Goal: Information Seeking & Learning: Learn about a topic

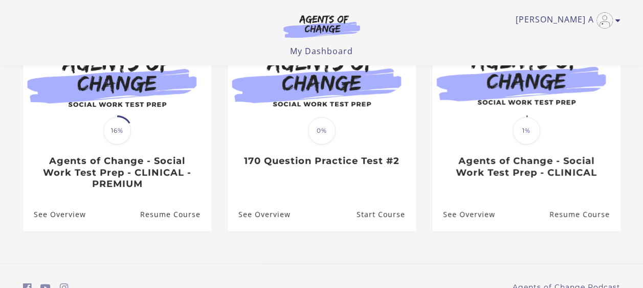
scroll to position [128, 0]
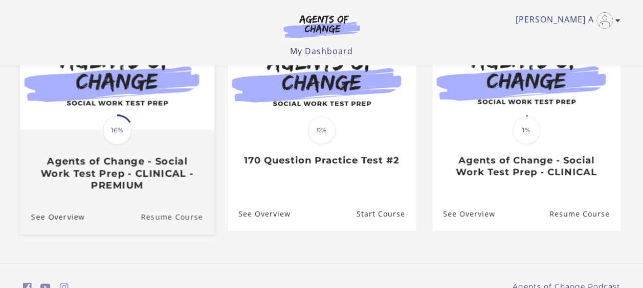
click at [149, 220] on link "Resume Course" at bounding box center [178, 216] width 74 height 34
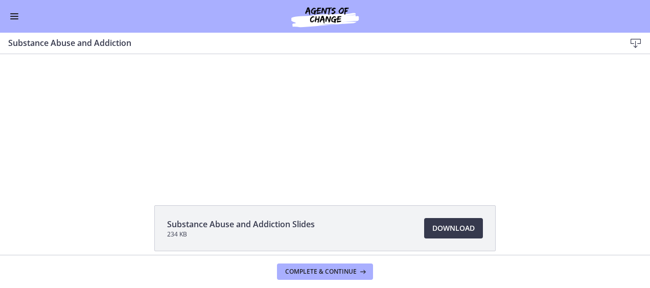
scroll to position [28, 0]
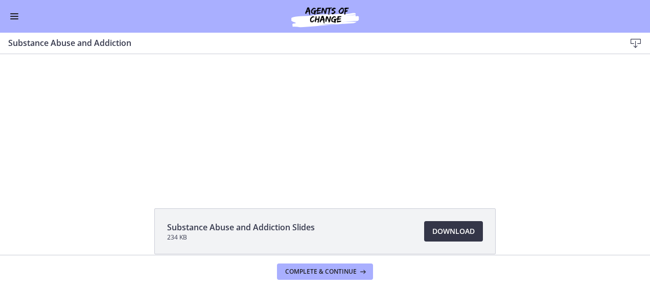
click at [440, 228] on span "Download Opens in a new window" at bounding box center [454, 232] width 42 height 12
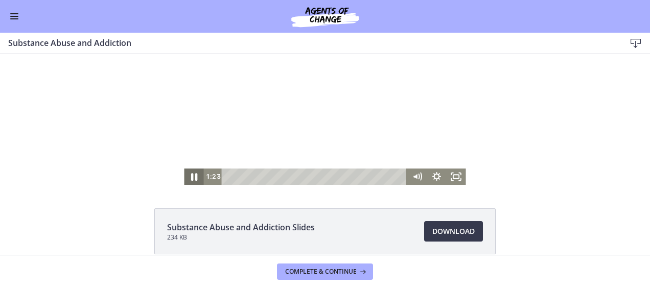
click at [191, 174] on icon "Pause" at bounding box center [194, 177] width 6 height 8
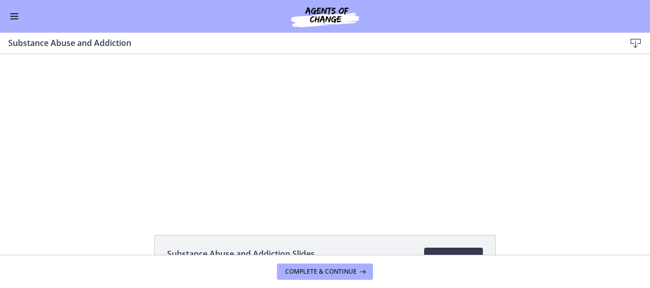
scroll to position [0, 0]
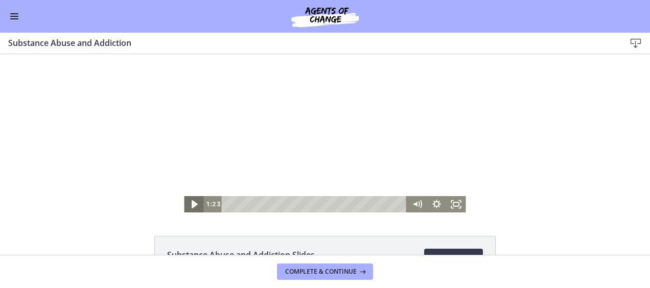
click at [192, 205] on icon "Play Video" at bounding box center [195, 204] width 6 height 8
click at [191, 205] on icon "Pause" at bounding box center [195, 204] width 24 height 19
click at [192, 205] on icon "Play Video" at bounding box center [195, 204] width 6 height 8
click at [192, 201] on icon "Pause" at bounding box center [193, 204] width 19 height 16
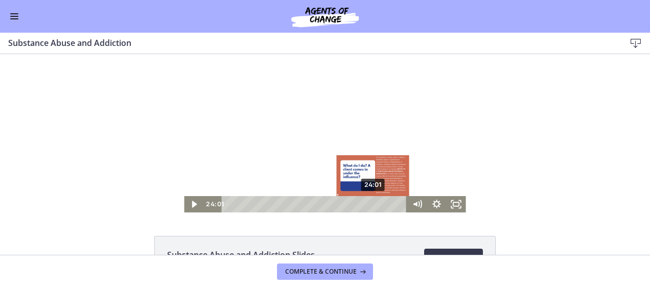
click at [370, 205] on div "Playbar" at bounding box center [373, 205] width 6 height 6
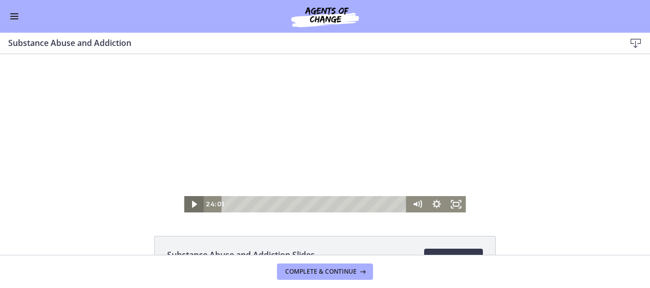
click at [191, 202] on icon "Play Video" at bounding box center [194, 204] width 19 height 16
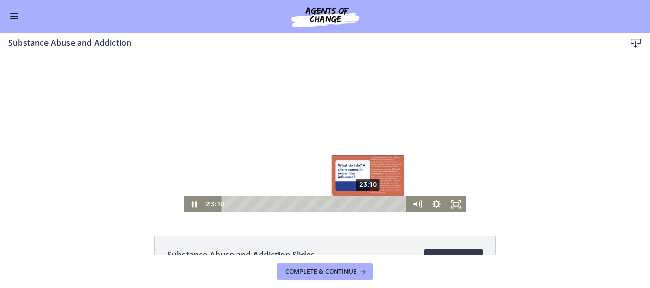
click at [365, 205] on div "23:10" at bounding box center [316, 204] width 174 height 16
click at [362, 205] on div "Playbar" at bounding box center [365, 205] width 6 height 6
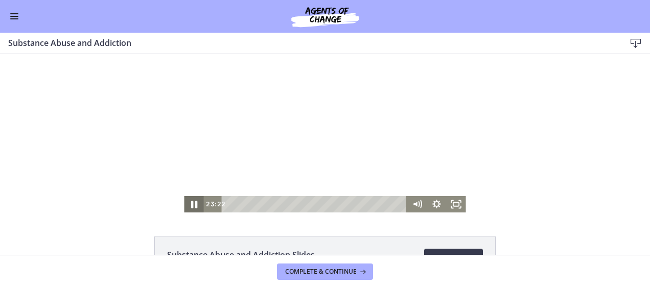
click at [192, 204] on icon "Pause" at bounding box center [194, 205] width 6 height 8
click at [192, 204] on icon "Play Video" at bounding box center [194, 204] width 5 height 7
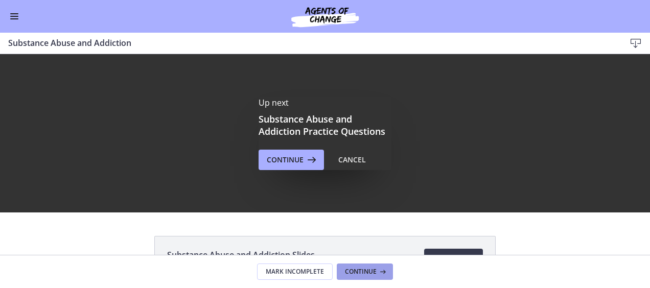
click at [356, 274] on span "Continue" at bounding box center [361, 272] width 32 height 8
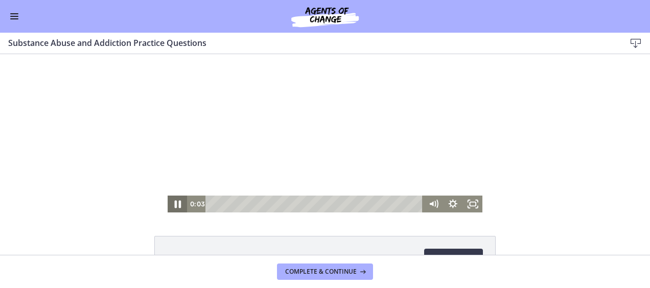
click at [177, 204] on icon "Pause" at bounding box center [178, 204] width 24 height 20
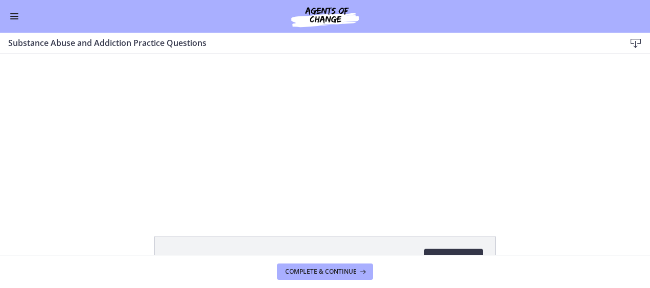
click at [473, 249] on link "Download Opens in a new window" at bounding box center [453, 259] width 59 height 20
click at [324, 270] on span "Complete & continue" at bounding box center [321, 272] width 72 height 8
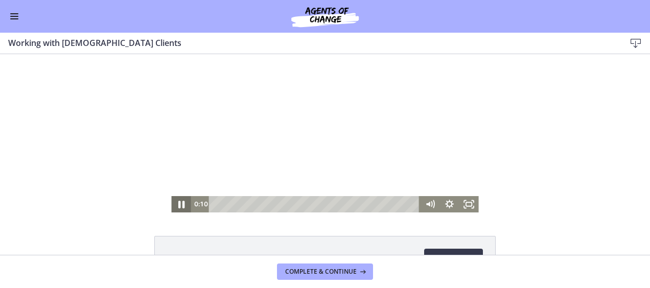
click at [178, 206] on icon "Pause" at bounding box center [181, 205] width 6 height 8
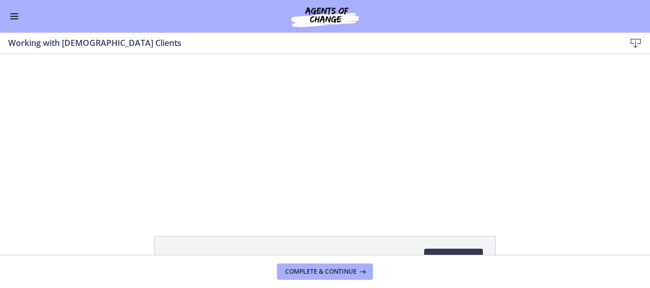
click at [11, 16] on span "Enable menu" at bounding box center [14, 16] width 8 height 1
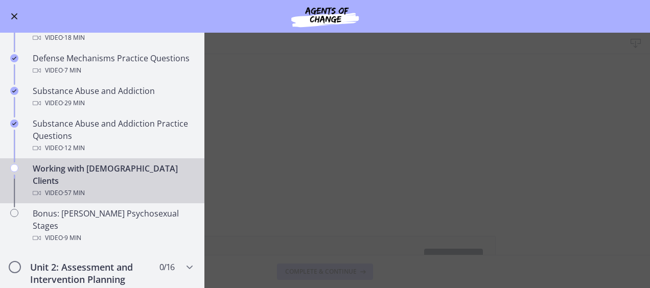
scroll to position [614, 0]
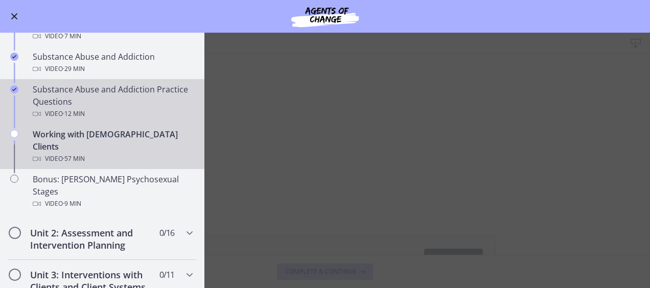
click at [101, 94] on div "Substance Abuse and Addiction Practice Questions Video · 12 min" at bounding box center [113, 101] width 160 height 37
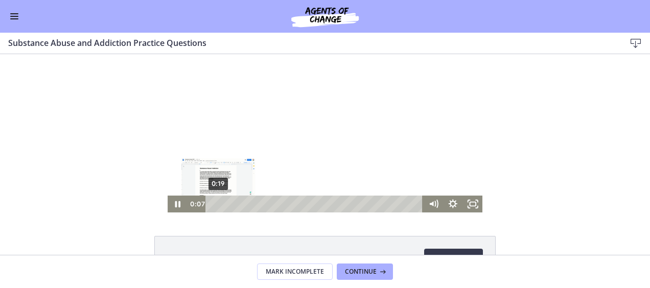
click at [215, 204] on div "0:19" at bounding box center [316, 204] width 206 height 17
click at [218, 204] on div "Playbar" at bounding box center [219, 204] width 6 height 6
click at [223, 204] on div "0:46" at bounding box center [316, 204] width 206 height 17
click at [228, 204] on div "1:02" at bounding box center [316, 204] width 206 height 17
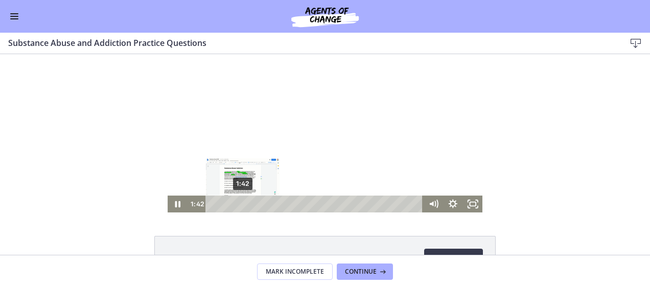
click at [239, 204] on div "1:42" at bounding box center [316, 204] width 206 height 17
click at [249, 205] on div "2:14" at bounding box center [316, 204] width 206 height 17
click at [257, 203] on div "2:42" at bounding box center [316, 204] width 206 height 17
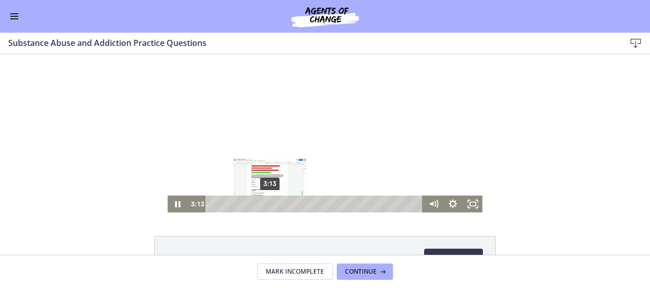
click at [266, 205] on div "3:13" at bounding box center [316, 204] width 206 height 17
click at [276, 202] on div "3:46" at bounding box center [316, 204] width 206 height 17
click at [285, 202] on div "4:15" at bounding box center [316, 204] width 206 height 17
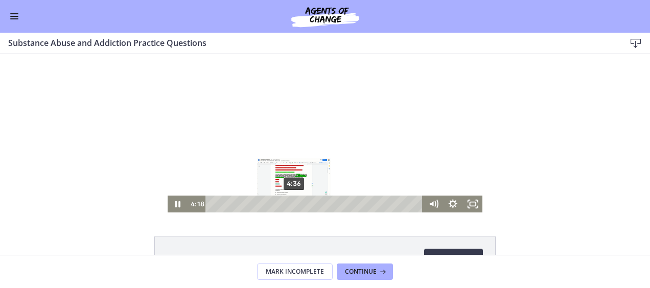
click at [291, 202] on div "4:36" at bounding box center [316, 204] width 206 height 17
click at [298, 204] on div "4:58" at bounding box center [316, 204] width 206 height 17
click at [303, 204] on div "5:17" at bounding box center [316, 204] width 206 height 17
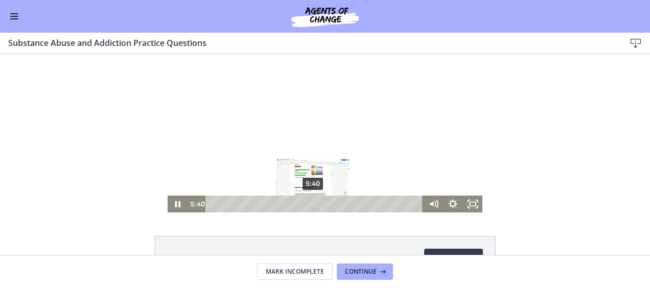
click at [310, 204] on div "5:40" at bounding box center [316, 204] width 206 height 17
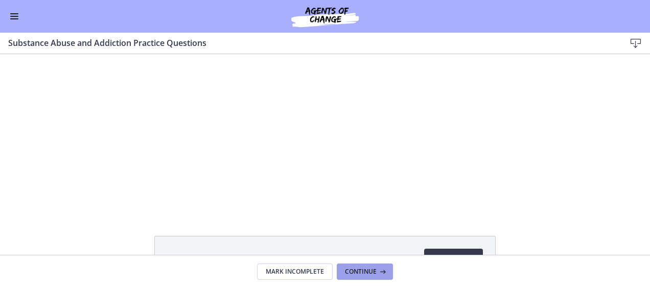
click at [363, 268] on span "Continue" at bounding box center [361, 272] width 32 height 8
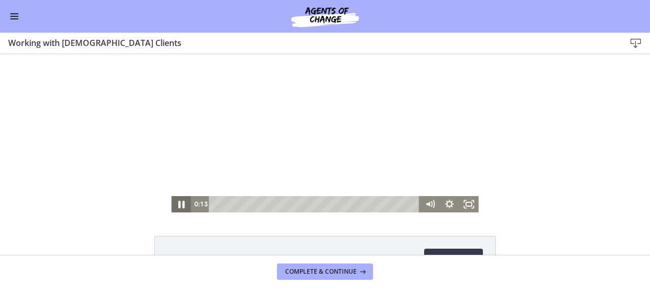
click at [179, 206] on icon "Pause" at bounding box center [181, 205] width 6 height 8
